Goal: Find specific page/section: Find specific page/section

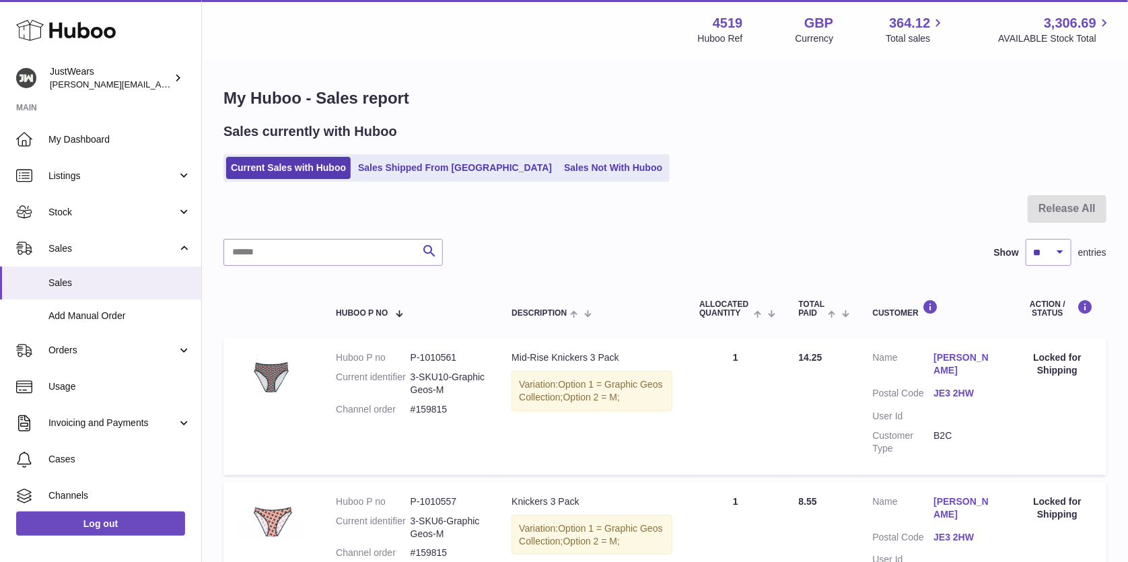
click at [75, 32] on icon at bounding box center [66, 30] width 100 height 27
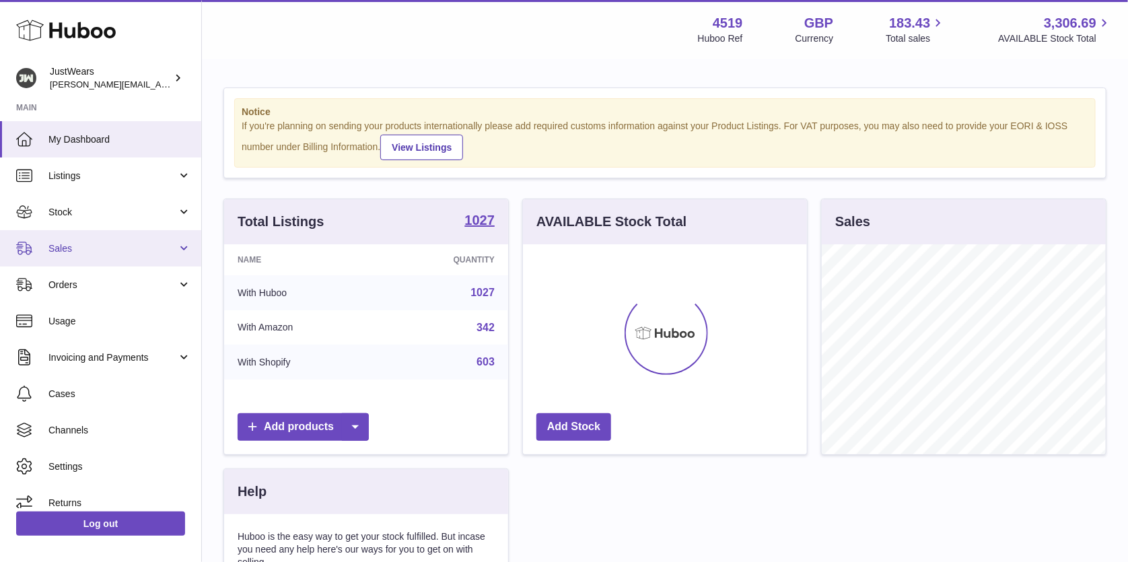
scroll to position [209, 283]
click at [110, 243] on span "Sales" at bounding box center [112, 248] width 129 height 13
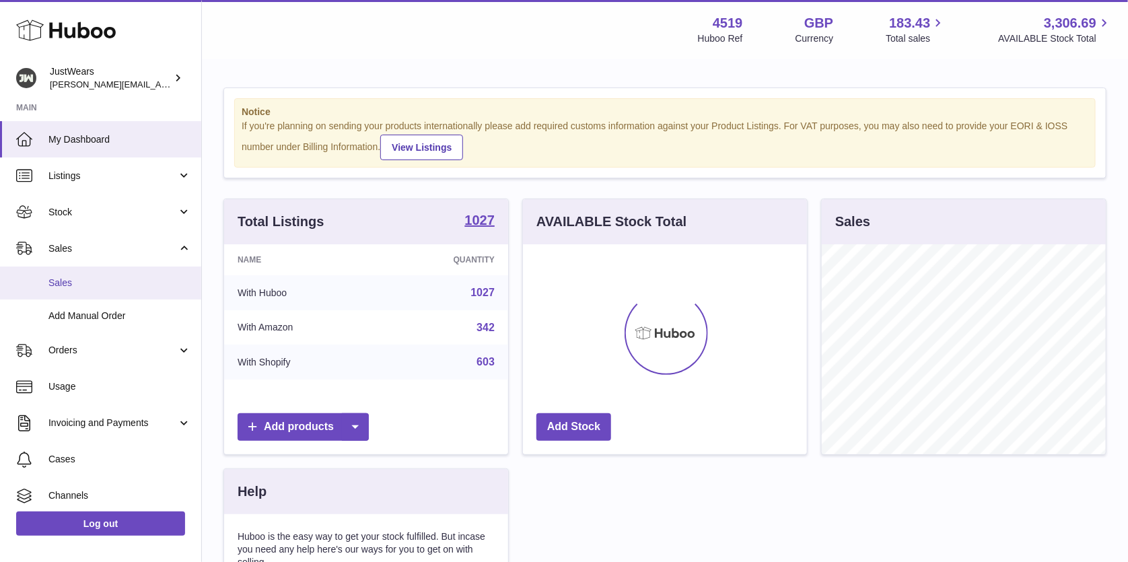
click at [117, 271] on link "Sales" at bounding box center [100, 283] width 201 height 33
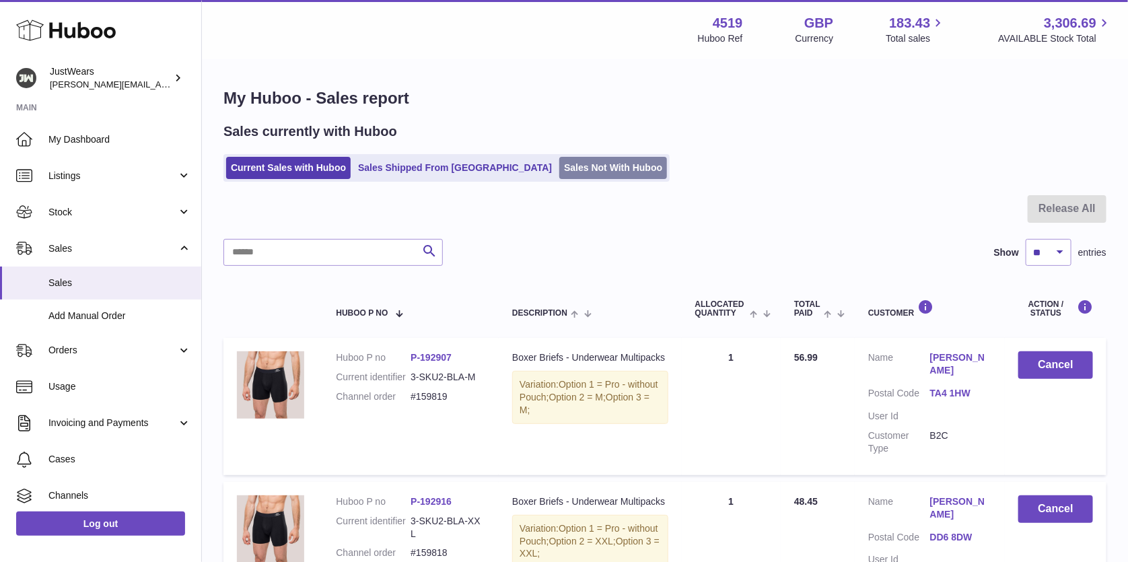
click at [567, 171] on link "Sales Not With Huboo" at bounding box center [613, 168] width 108 height 22
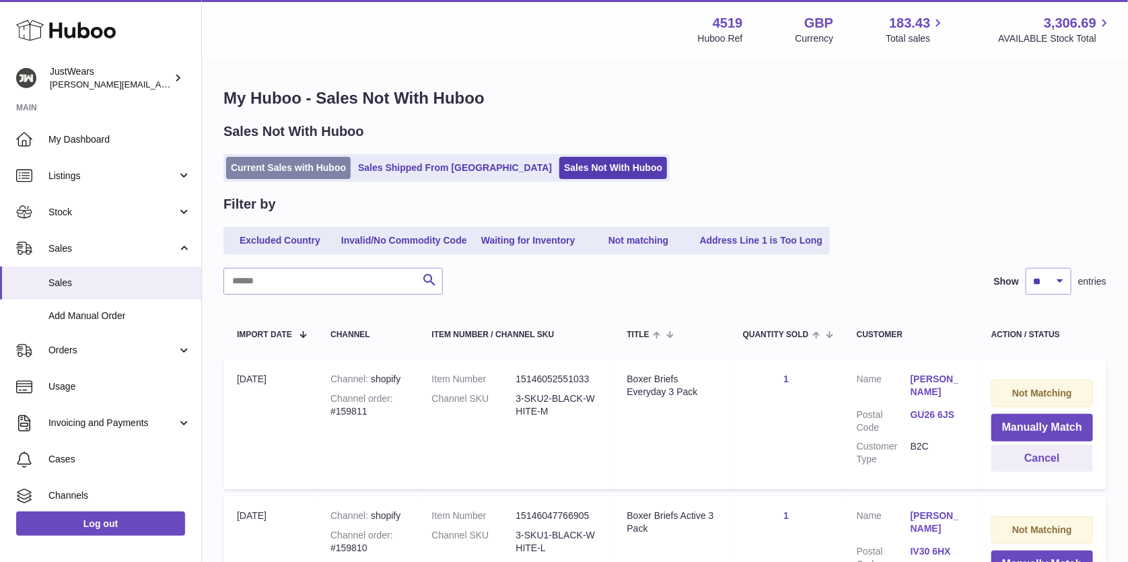
click at [319, 172] on link "Current Sales with Huboo" at bounding box center [288, 168] width 125 height 22
